Goal: Navigation & Orientation: Find specific page/section

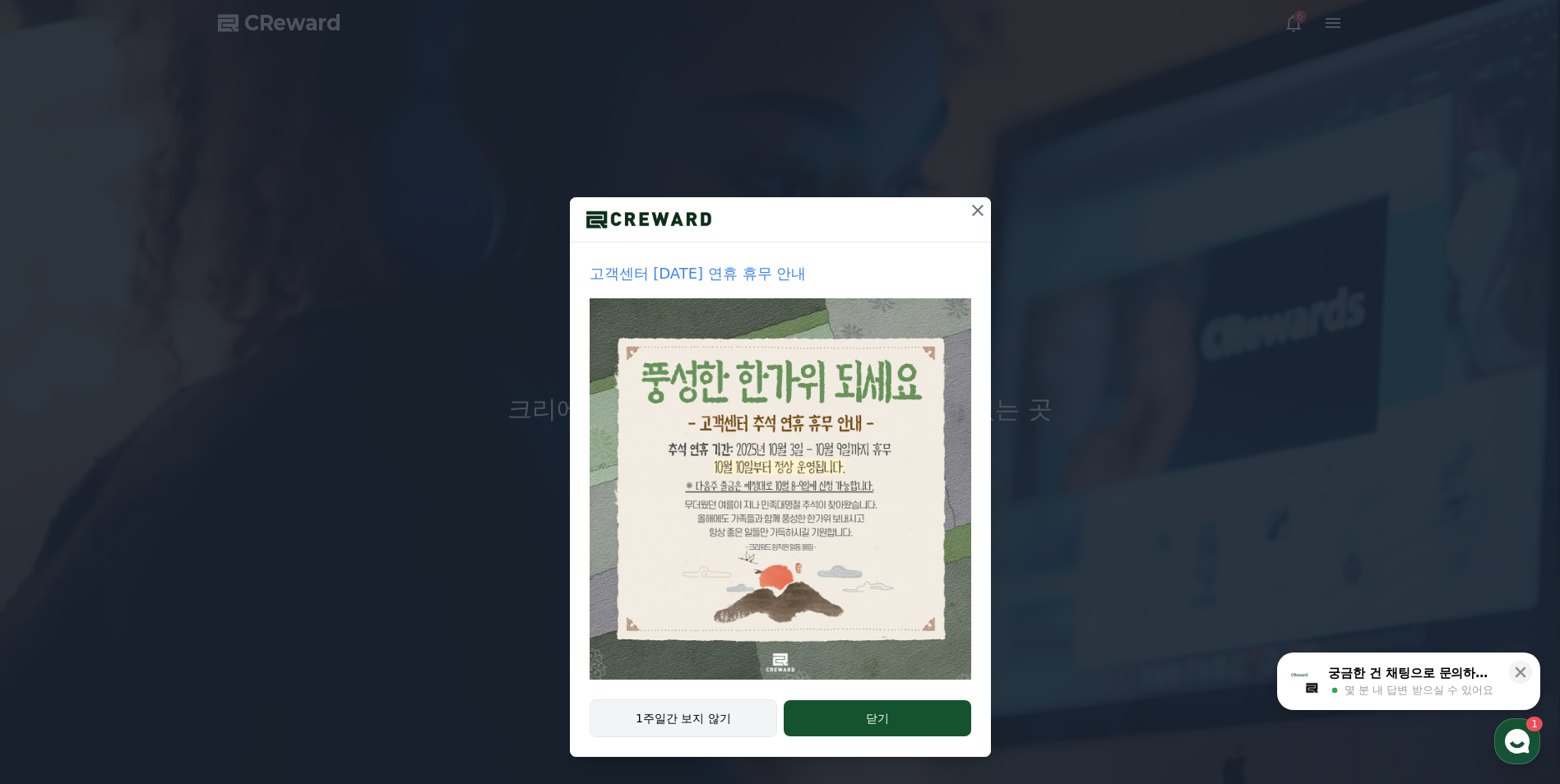
click at [713, 719] on button "1주일간 보지 않기" at bounding box center [684, 718] width 188 height 38
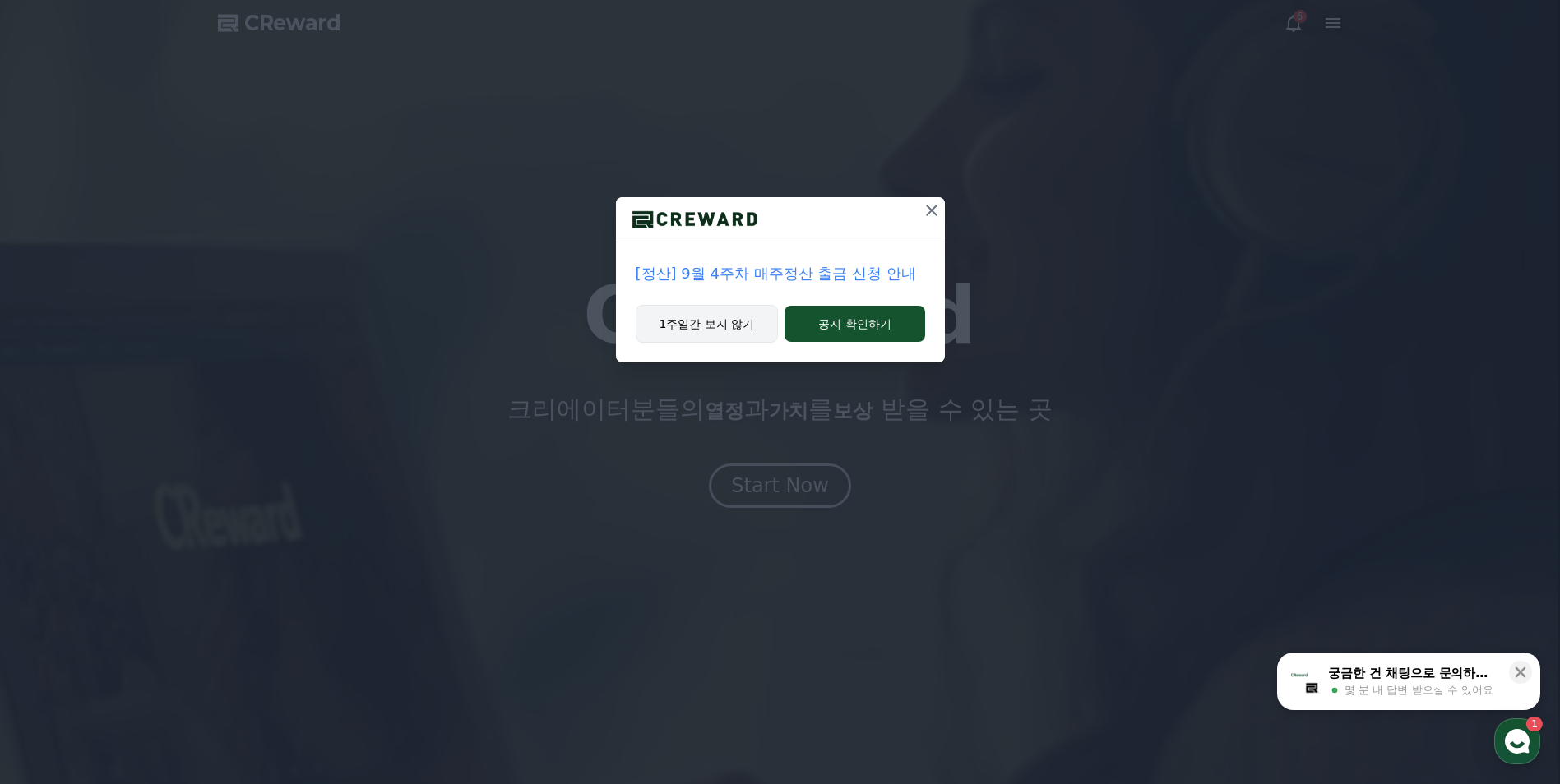
click at [703, 317] on button "1주일간 보지 않기" at bounding box center [708, 324] width 143 height 38
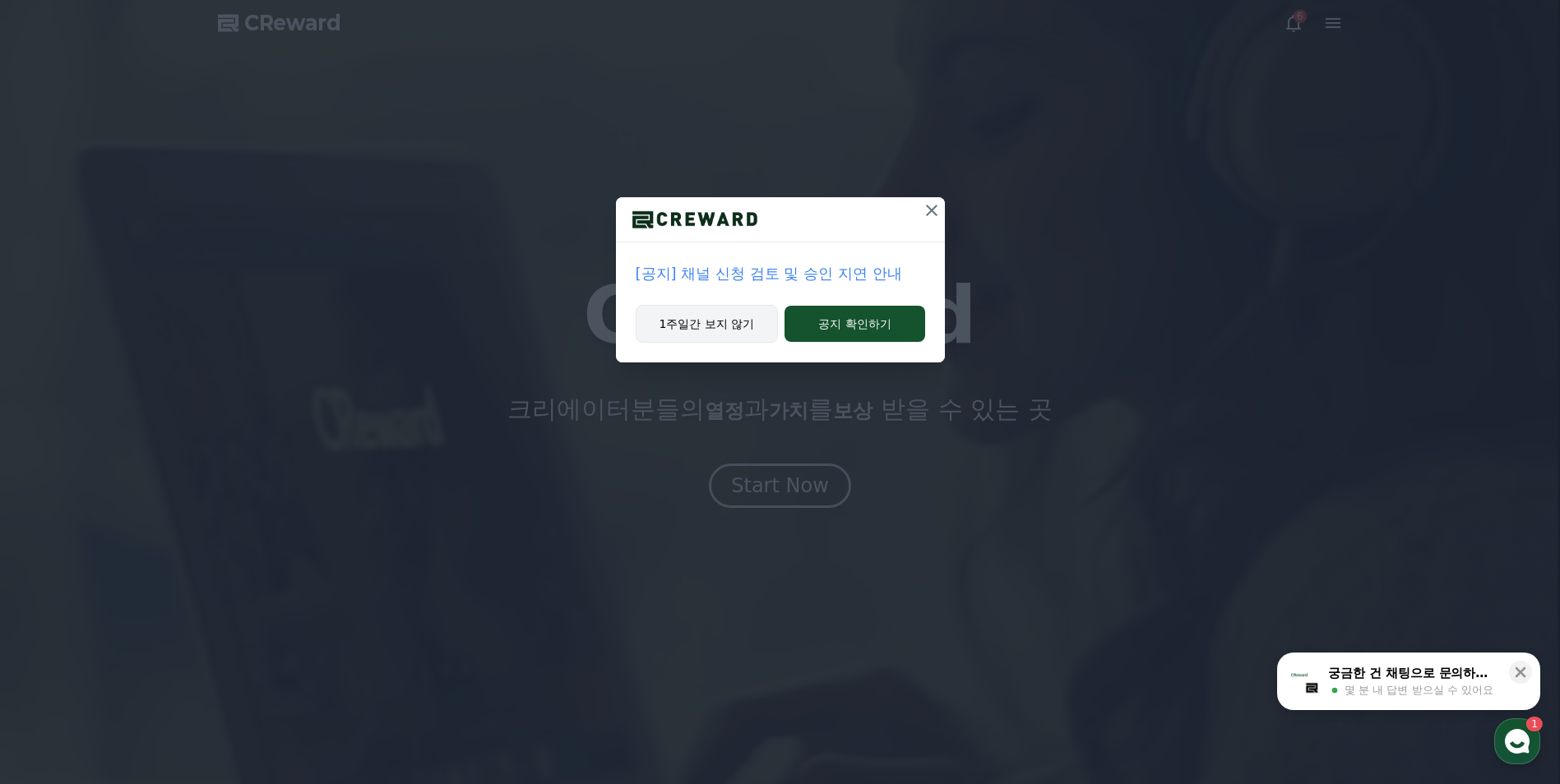
click at [703, 317] on button "1주일간 보지 않기" at bounding box center [708, 324] width 143 height 38
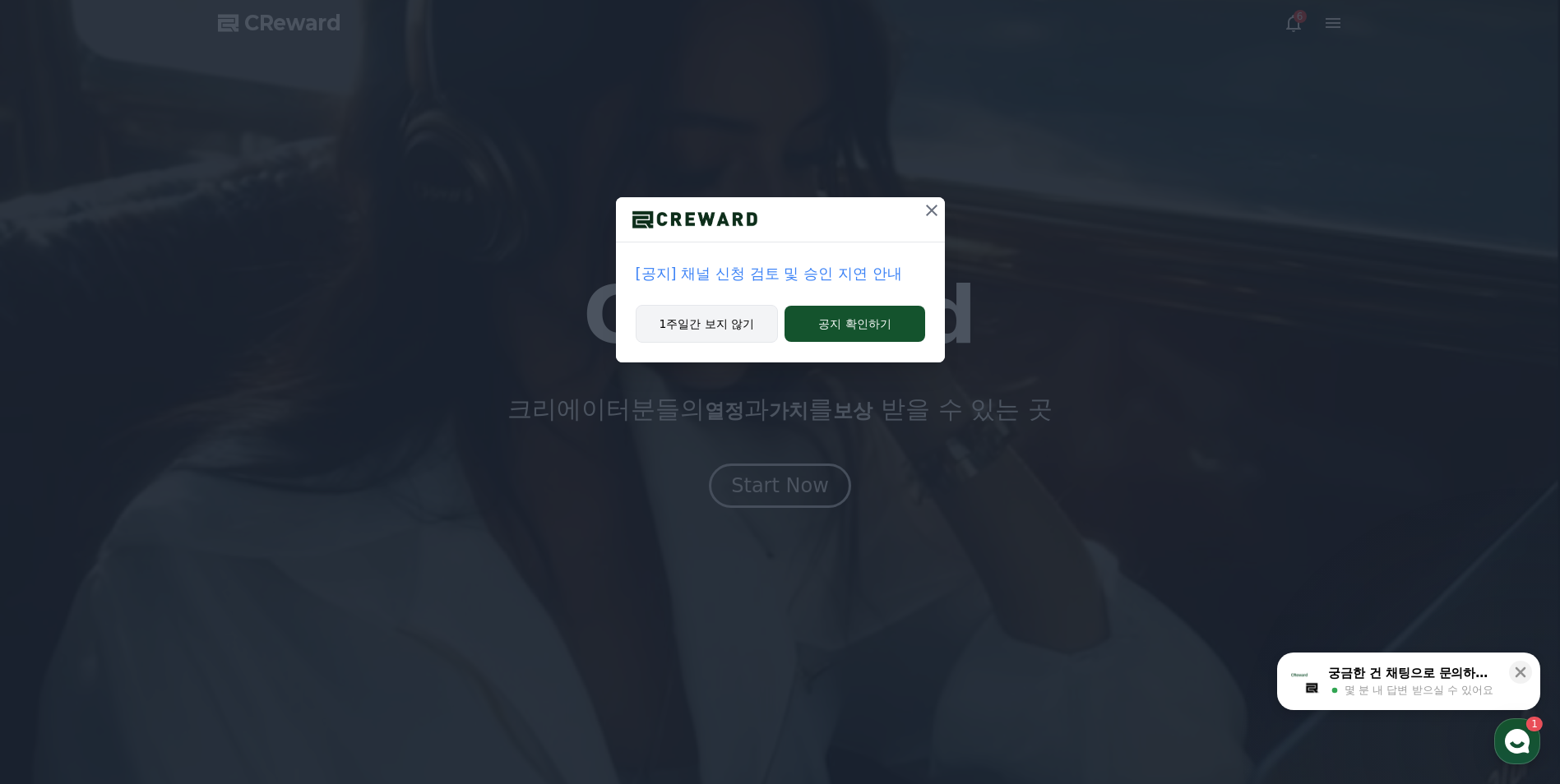
click at [703, 317] on button "1주일간 보지 않기" at bounding box center [708, 324] width 143 height 38
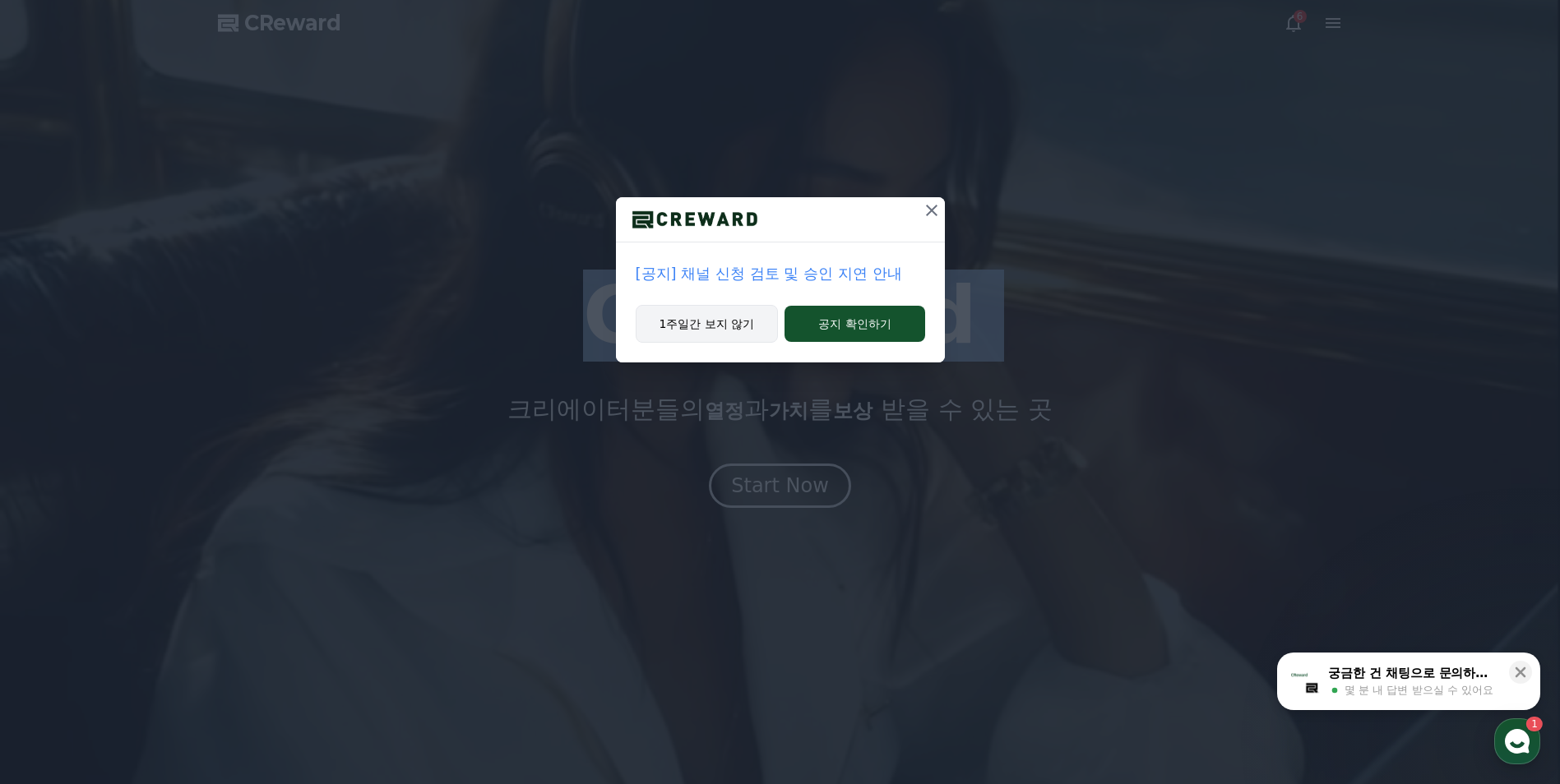
click at [703, 317] on h1 "CReward" at bounding box center [780, 316] width 394 height 78
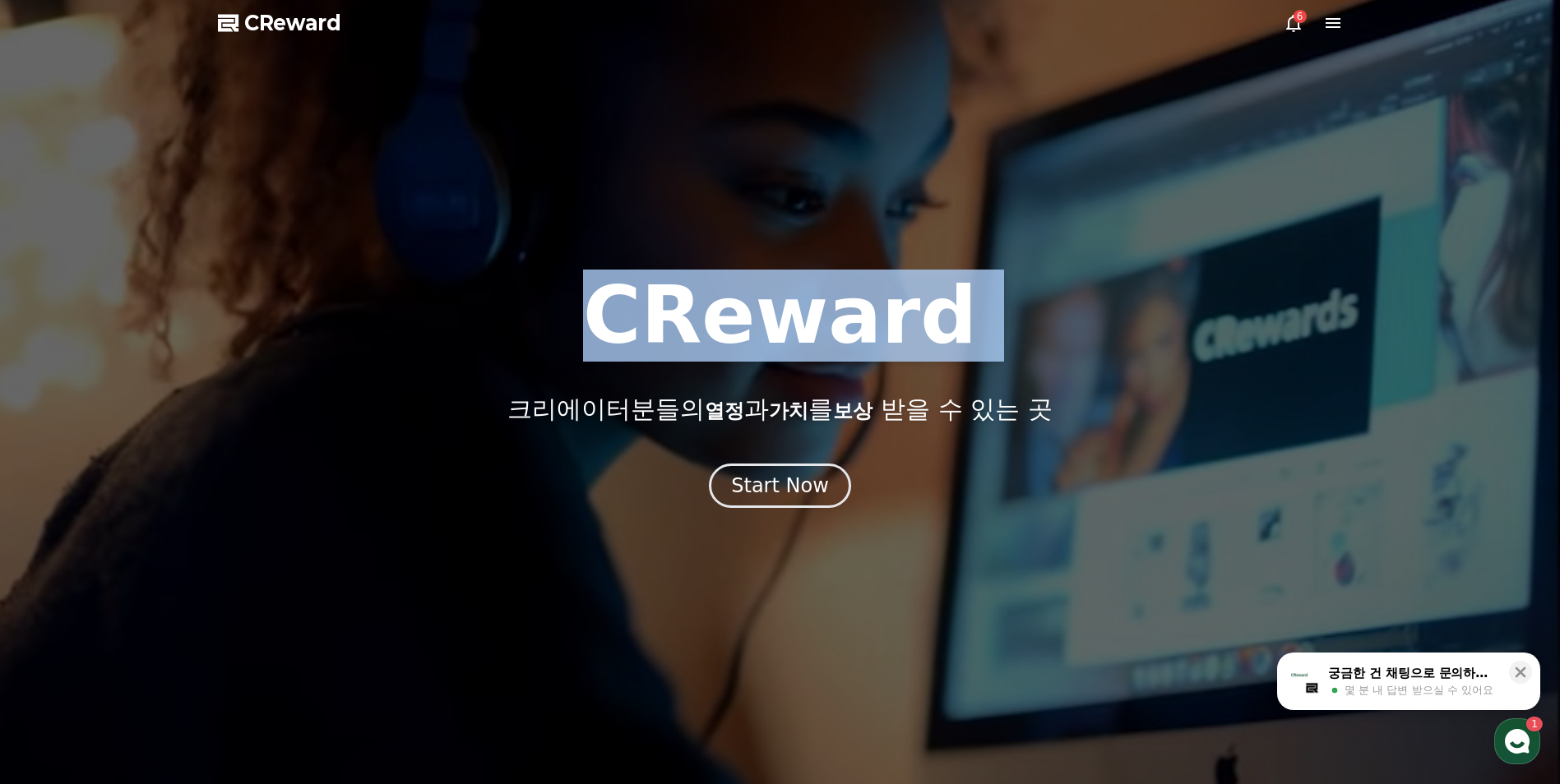
click at [703, 317] on h1 "CReward" at bounding box center [780, 316] width 394 height 78
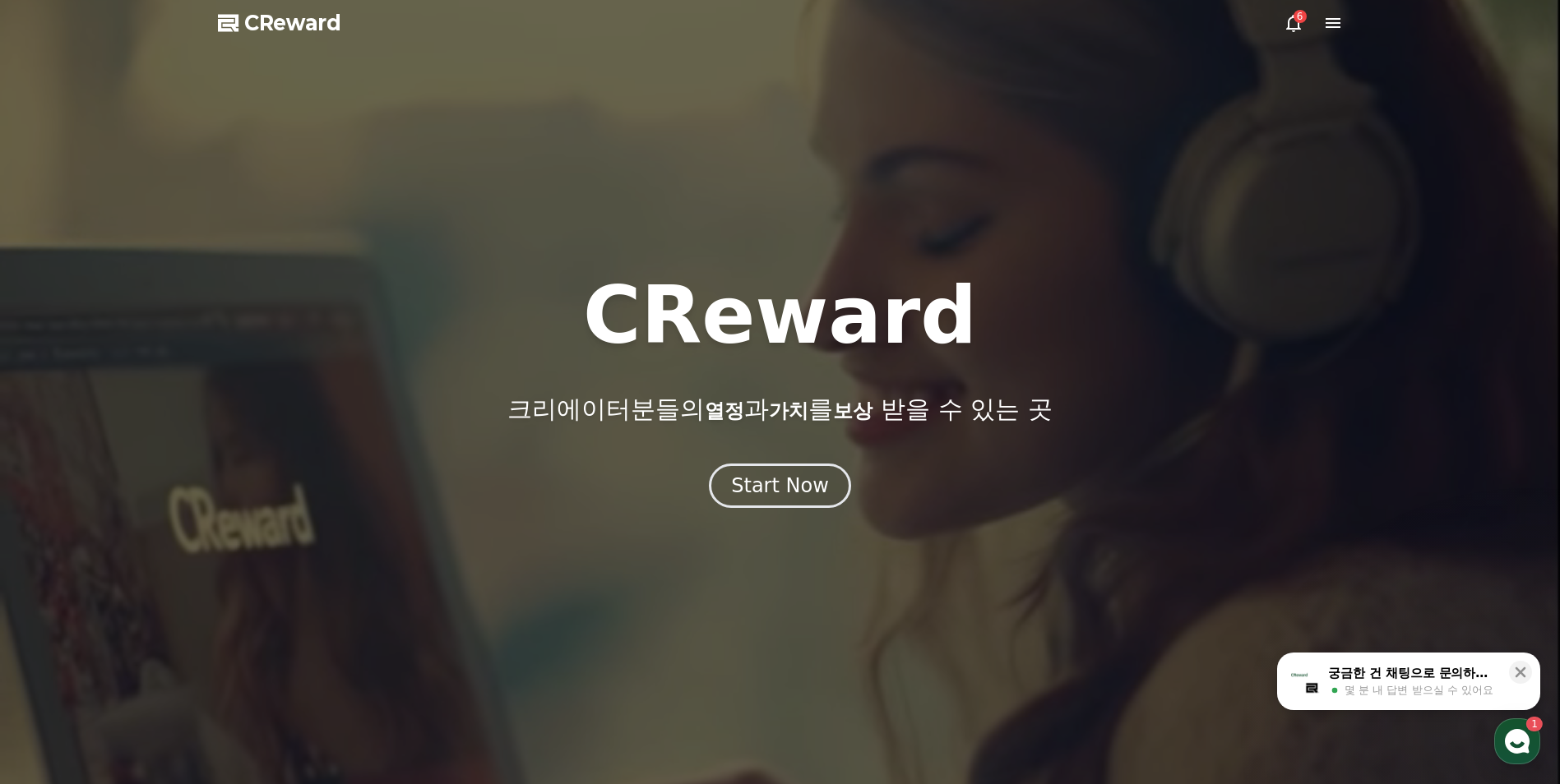
click at [1304, 26] on div "6" at bounding box center [1314, 23] width 59 height 20
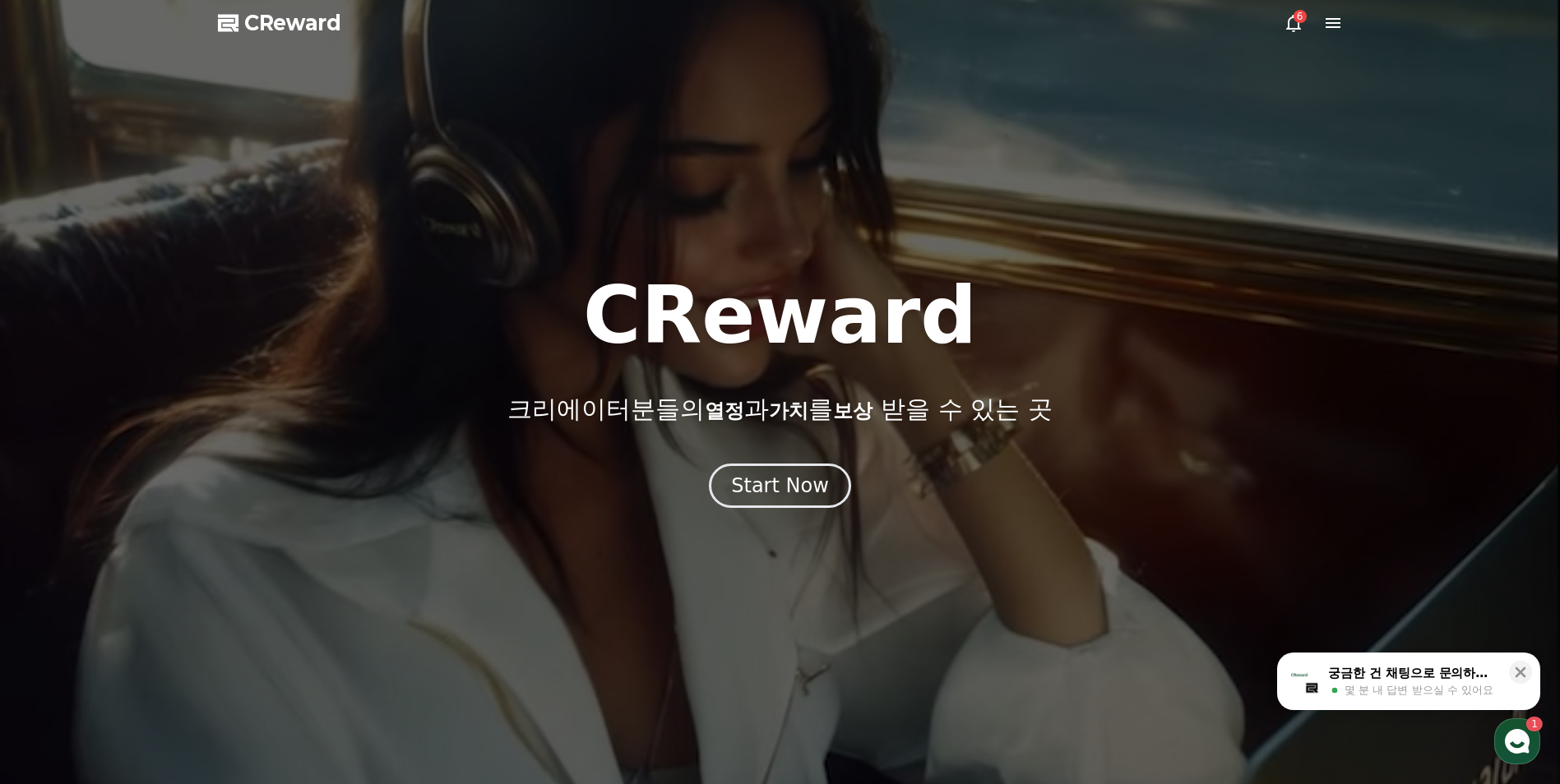
click at [1296, 22] on div "6" at bounding box center [1300, 16] width 13 height 13
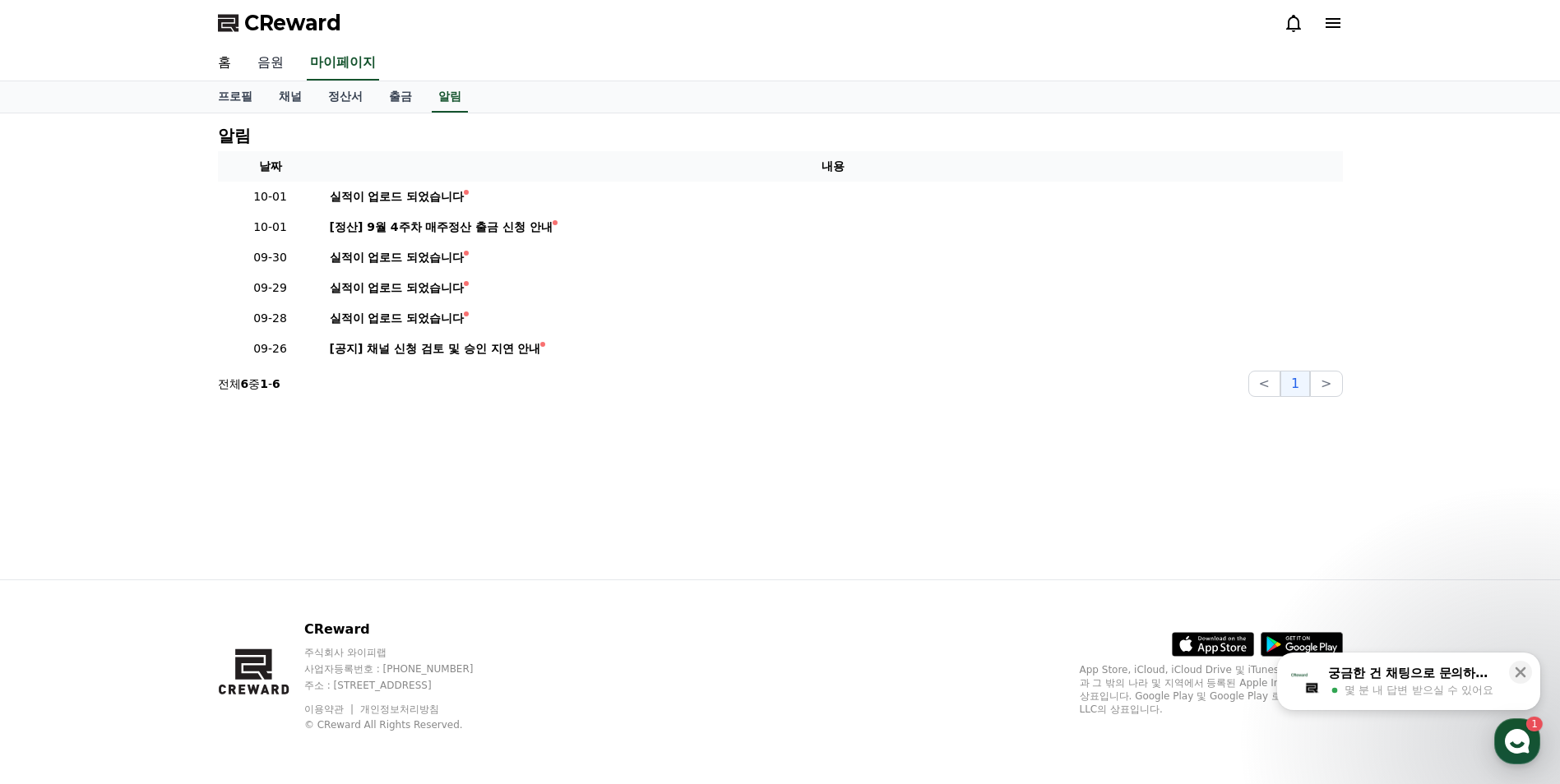
click at [272, 58] on link "음원" at bounding box center [271, 63] width 53 height 34
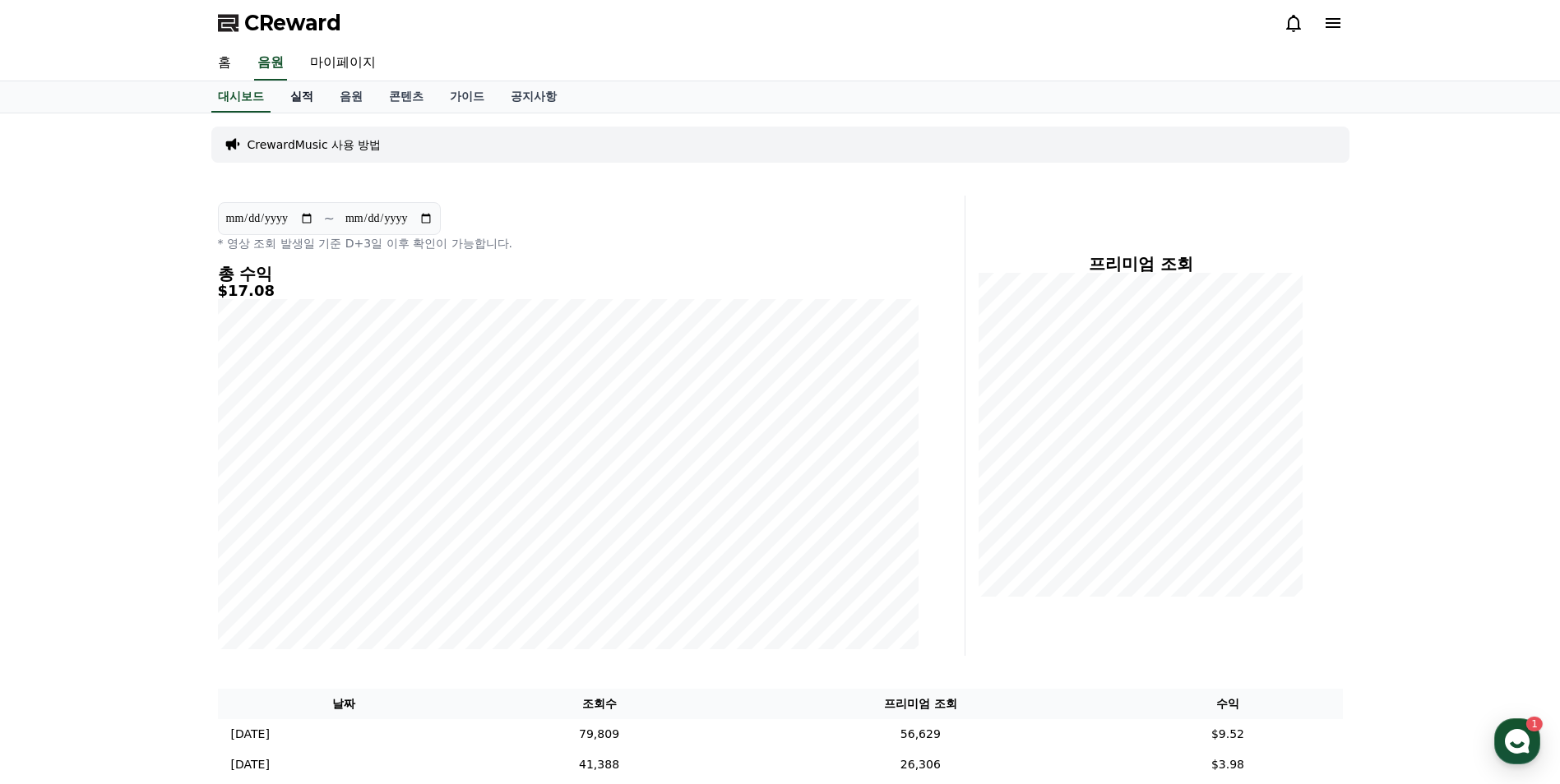
click at [307, 97] on link "실적" at bounding box center [301, 97] width 49 height 31
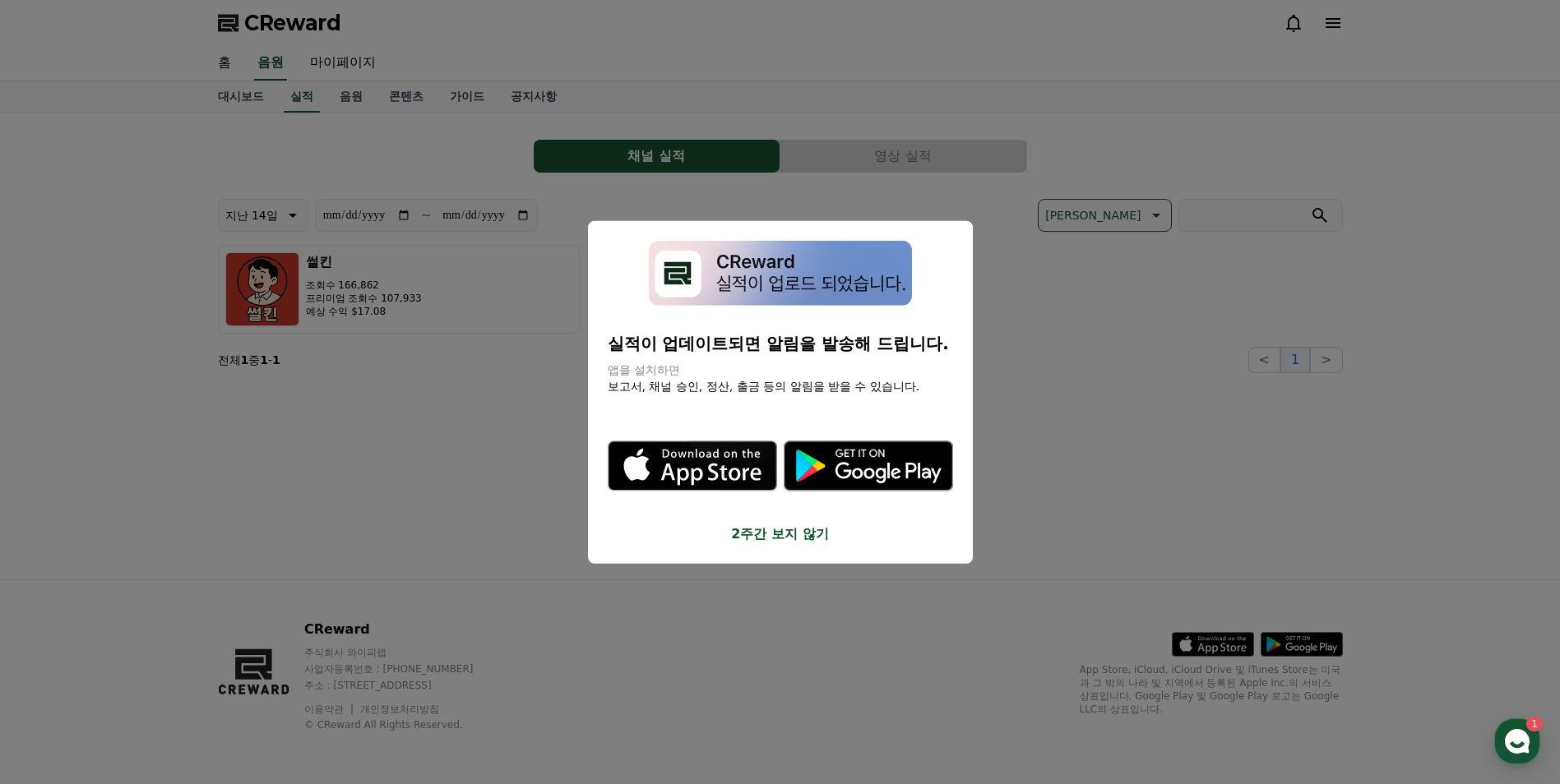
click at [779, 541] on button "2주간 보지 않기" at bounding box center [780, 534] width 346 height 20
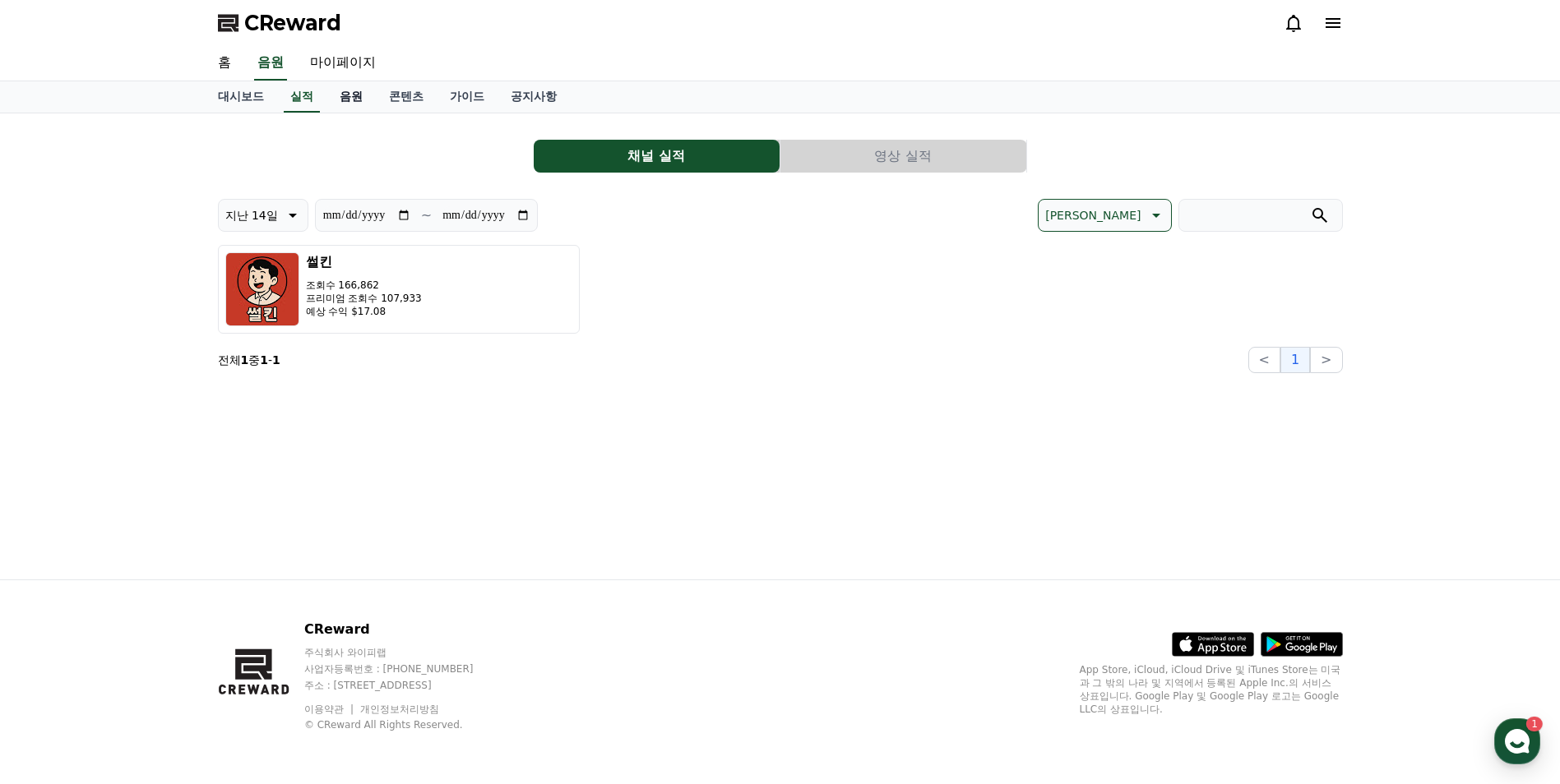
click at [352, 96] on link "음원" at bounding box center [351, 97] width 49 height 31
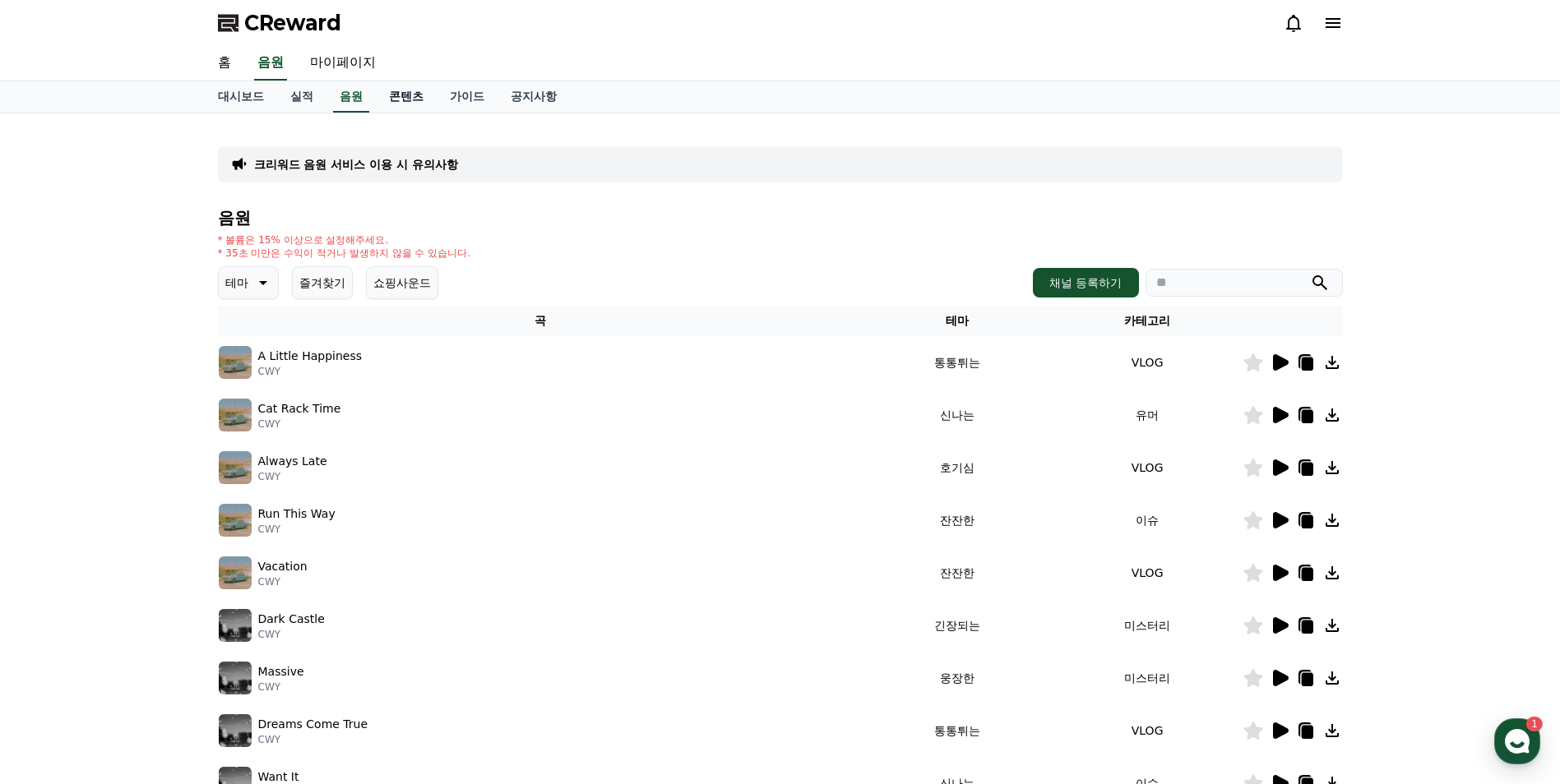
click at [400, 99] on link "콘텐츠" at bounding box center [406, 97] width 61 height 31
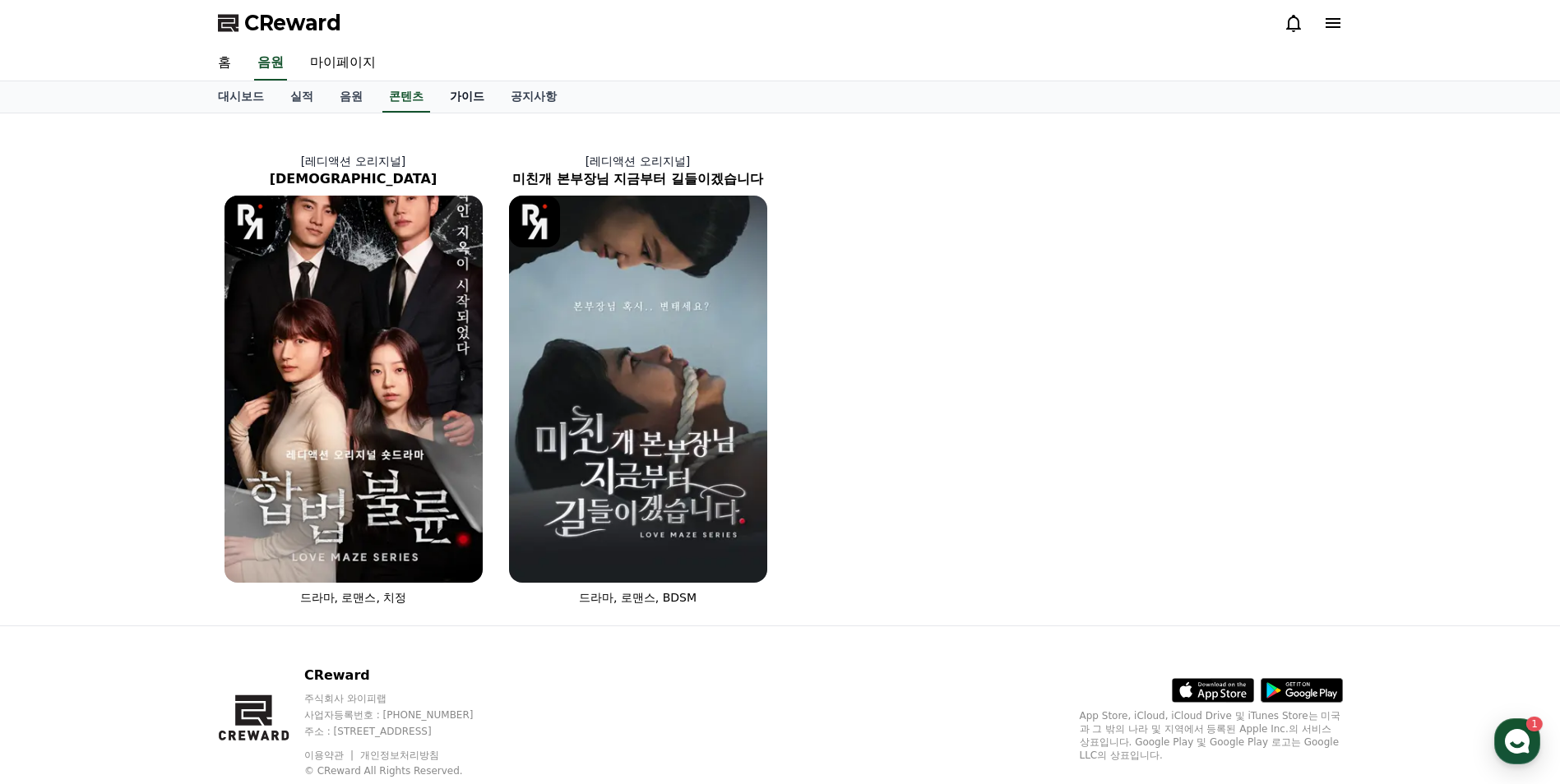
click at [457, 97] on link "가이드" at bounding box center [467, 97] width 61 height 31
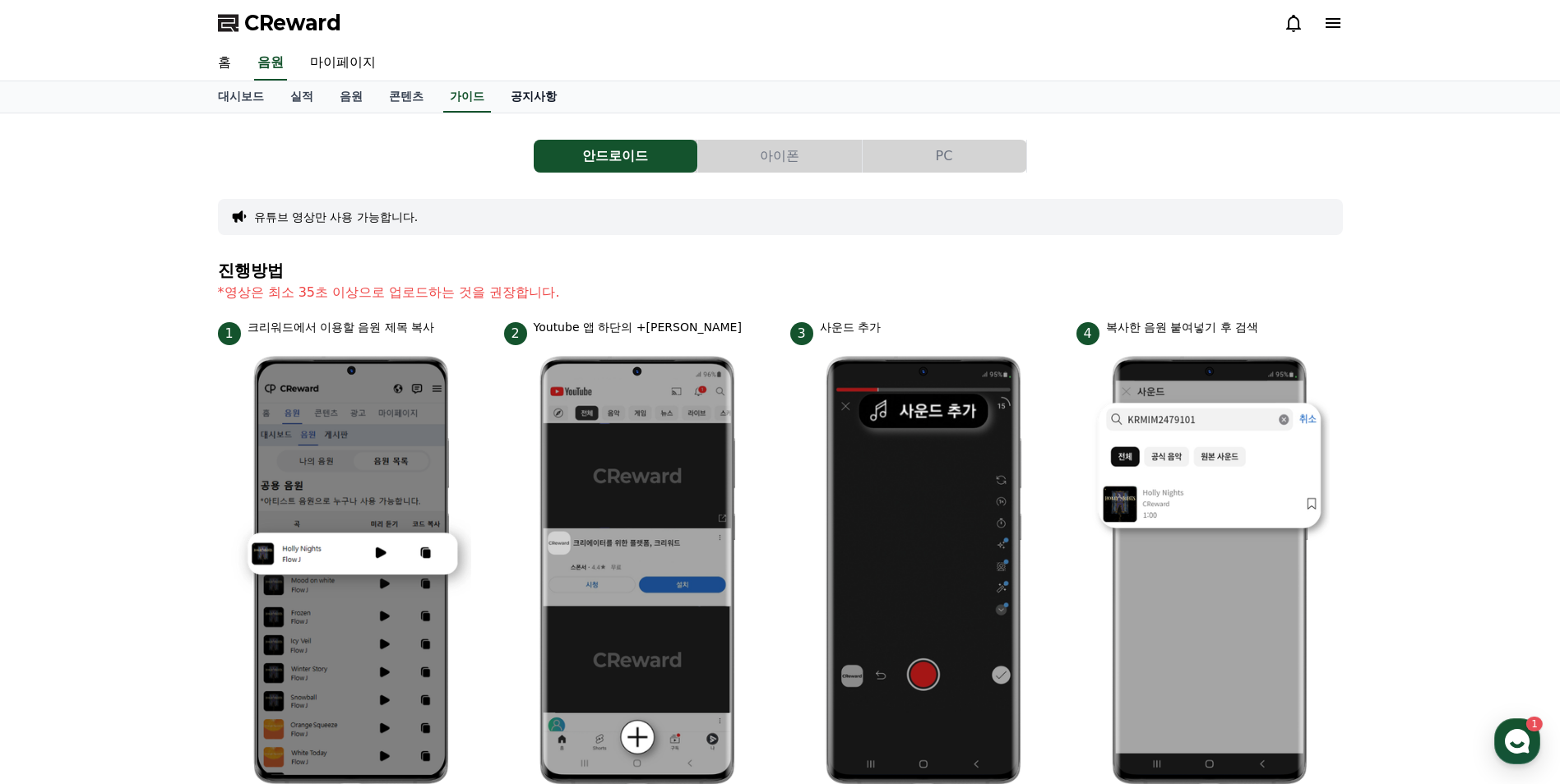
click at [545, 90] on link "공지사항" at bounding box center [534, 97] width 73 height 31
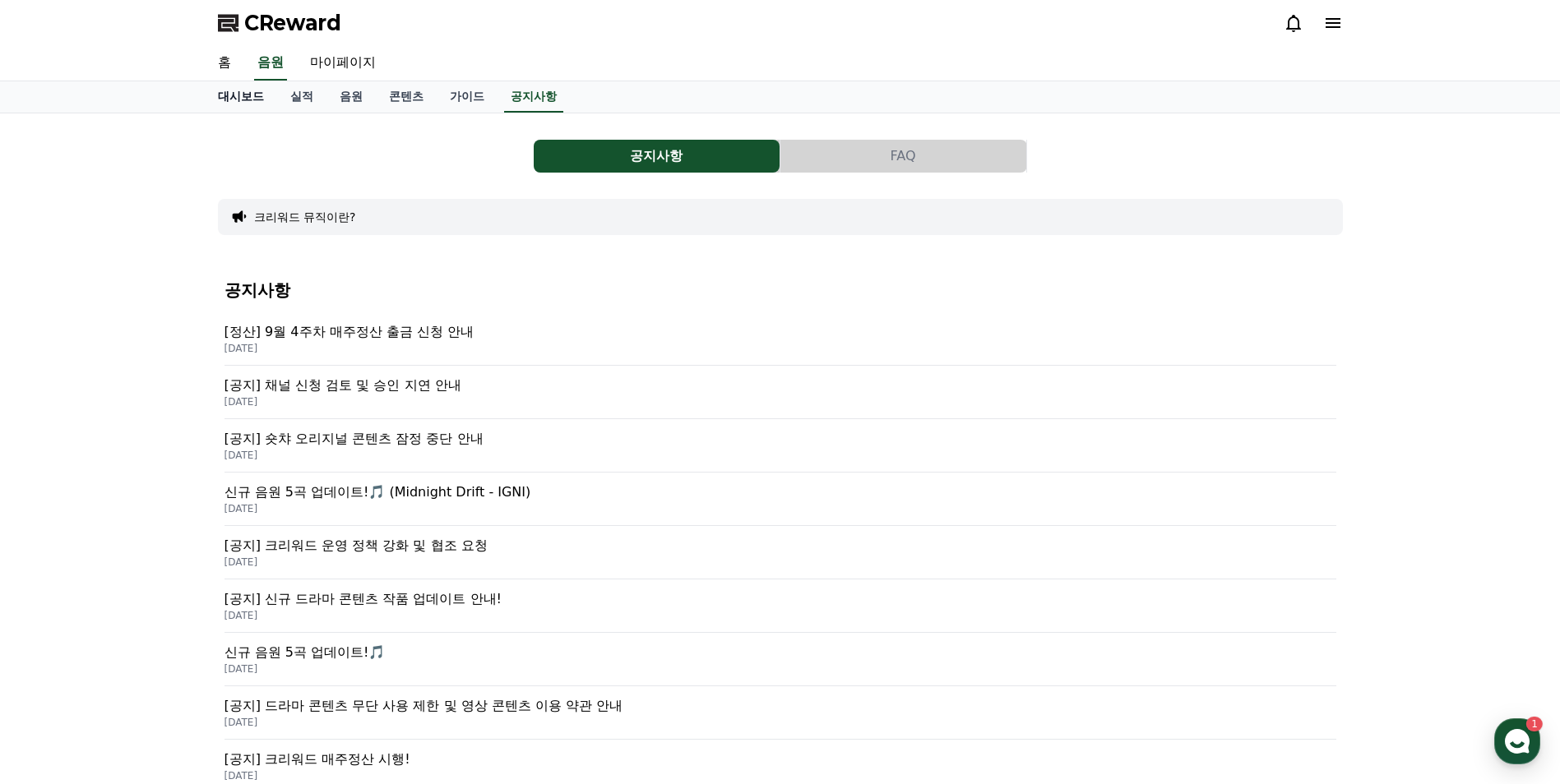
click at [243, 99] on link "대시보드" at bounding box center [242, 97] width 73 height 31
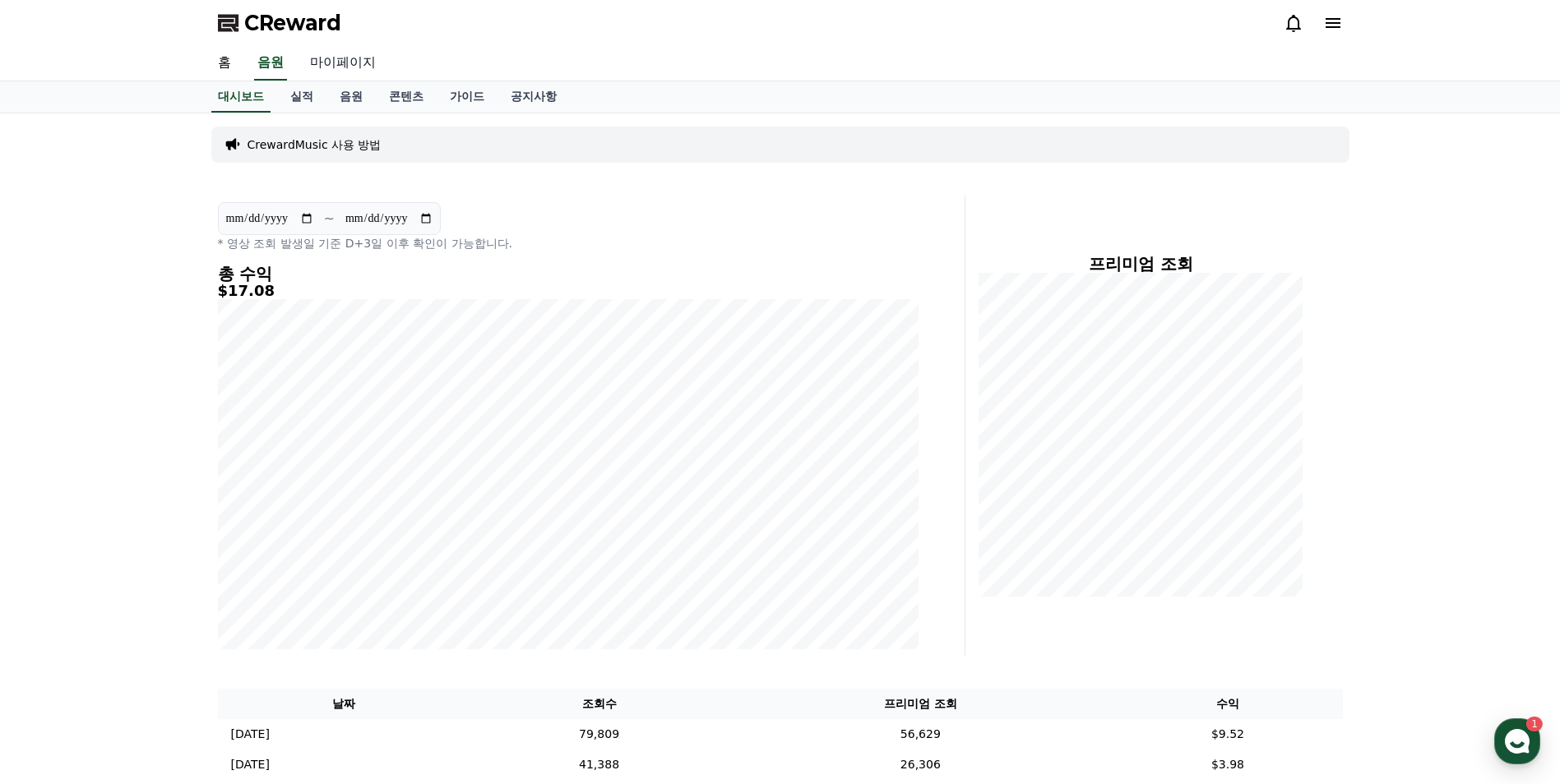
click at [358, 54] on link "마이페이지" at bounding box center [343, 63] width 92 height 34
select select "**********"
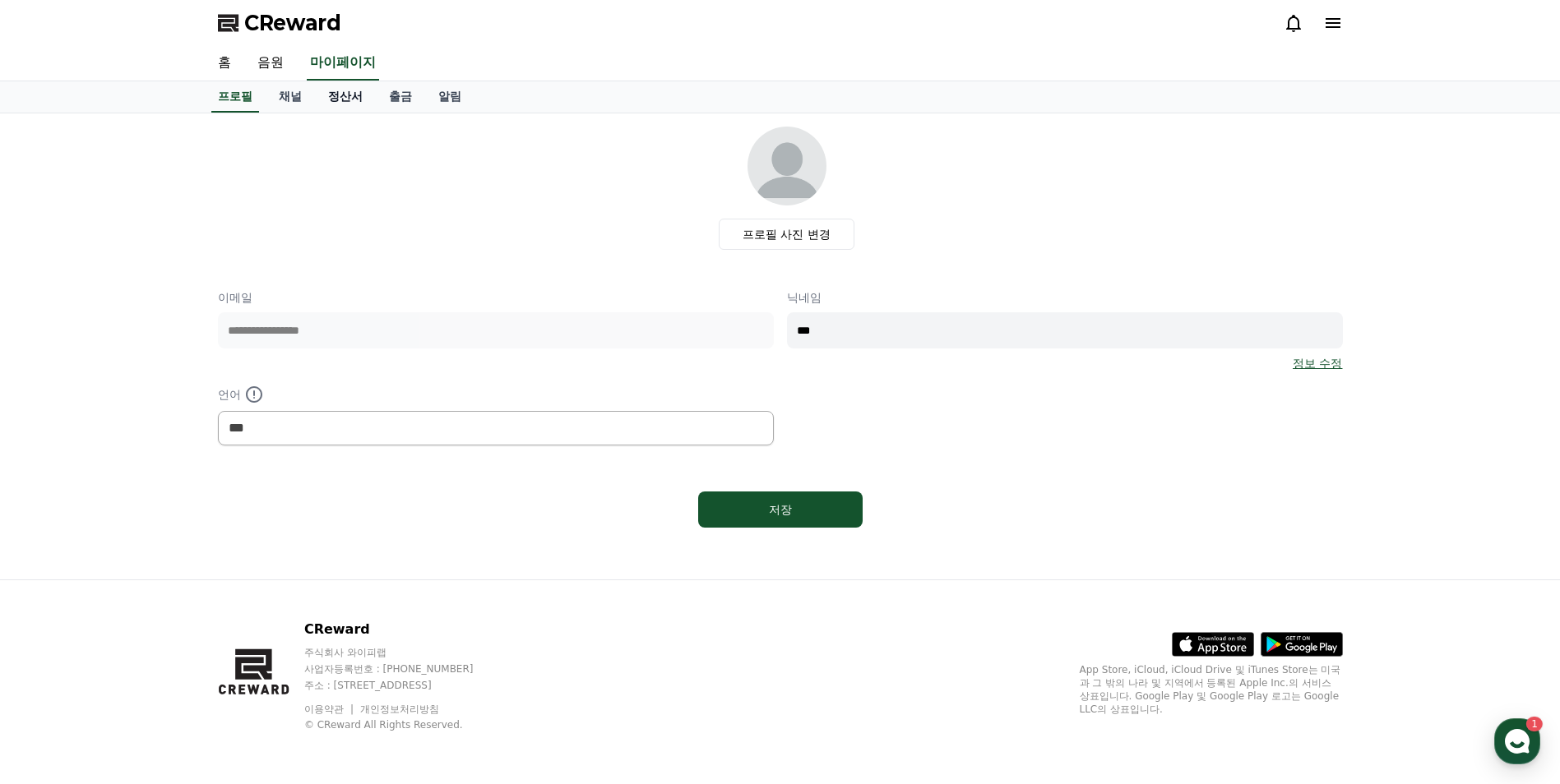
click at [350, 98] on link "정산서" at bounding box center [346, 97] width 61 height 31
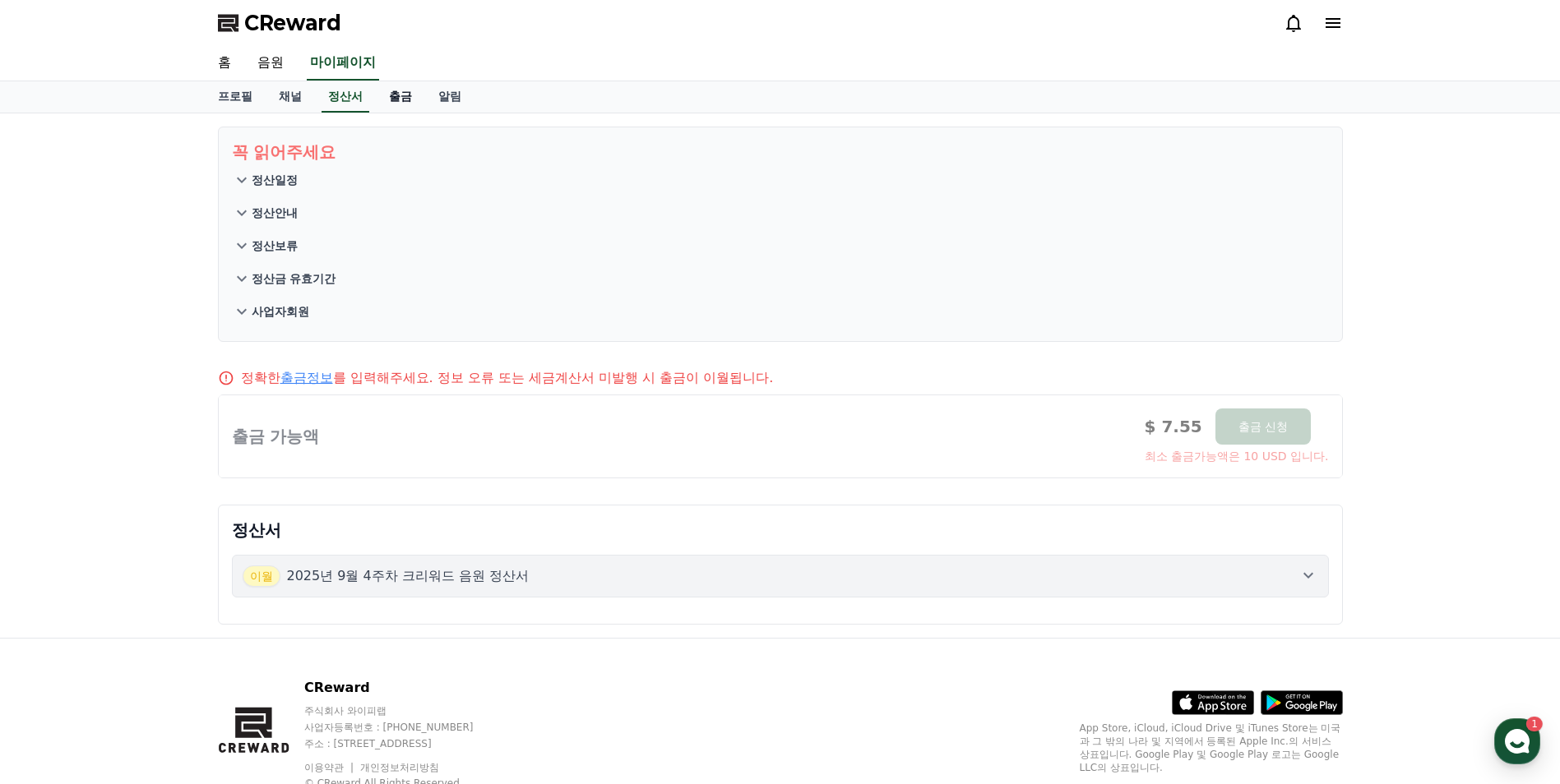
click at [389, 96] on link "출금" at bounding box center [401, 97] width 49 height 31
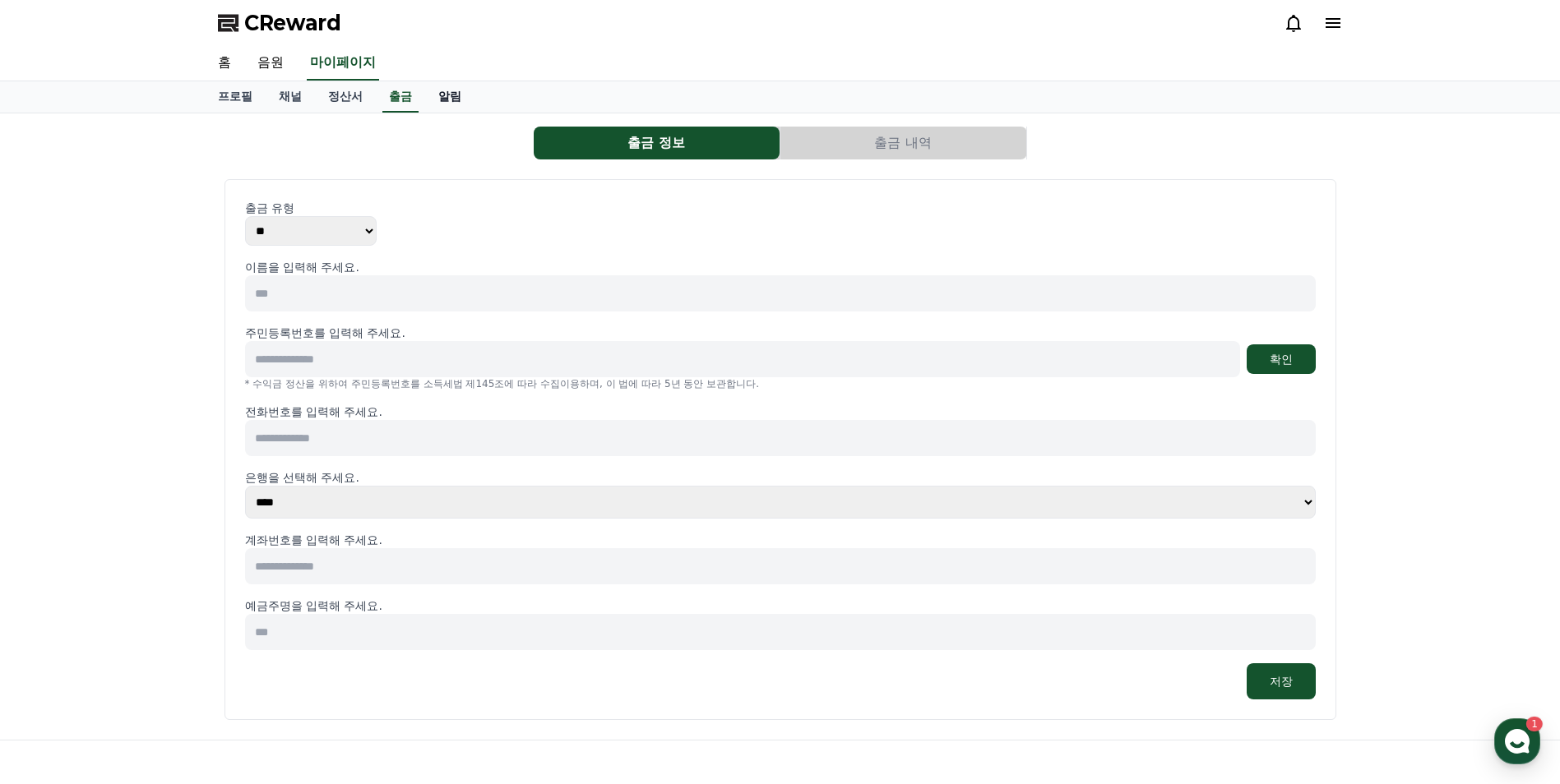
click at [426, 105] on link "알림" at bounding box center [450, 97] width 49 height 31
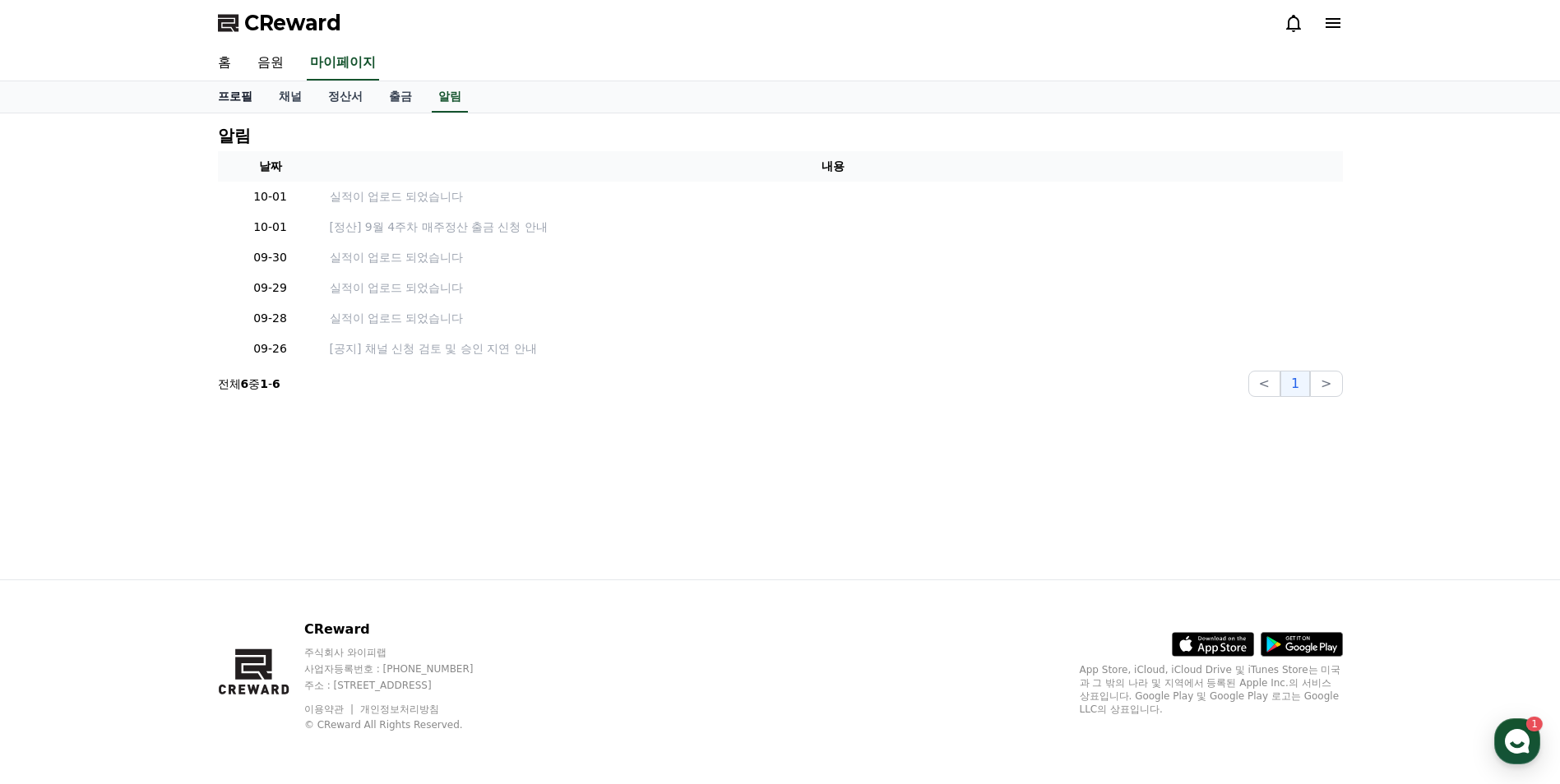
click at [231, 97] on link "프로필" at bounding box center [236, 97] width 61 height 31
select select "**********"
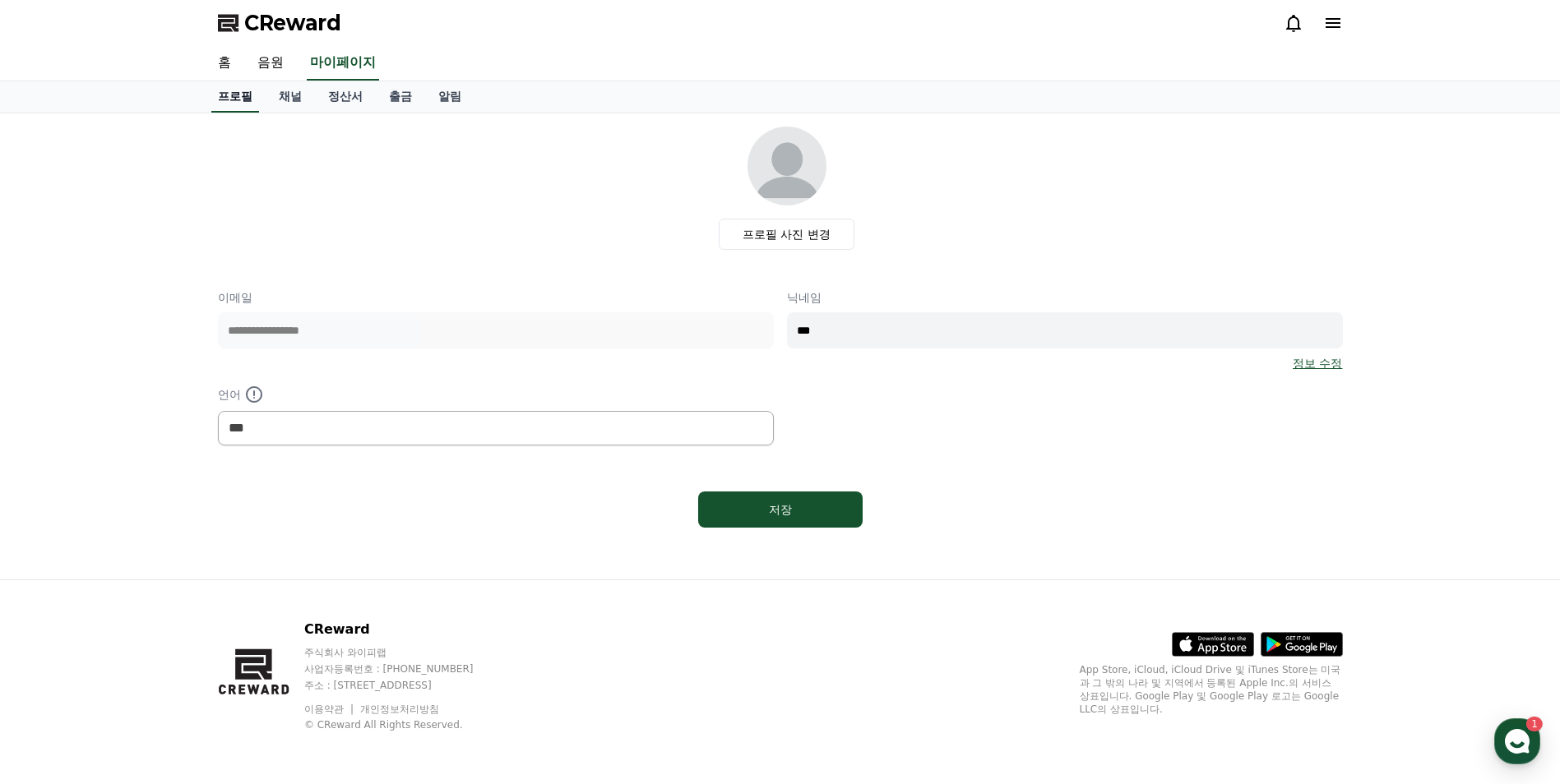
click at [231, 60] on link "홈" at bounding box center [225, 63] width 39 height 34
